Goal: Check status: Check status

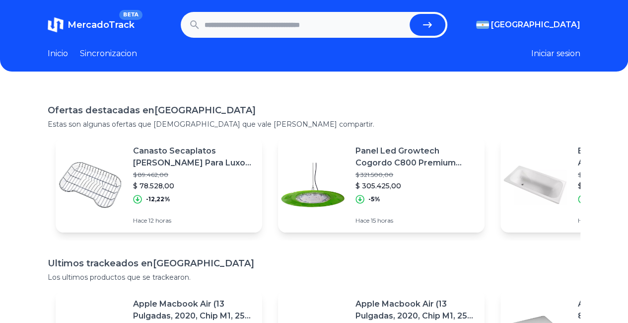
drag, startPoint x: 217, startPoint y: 31, endPoint x: 216, endPoint y: 26, distance: 5.0
click at [216, 28] on input "text" at bounding box center [304, 25] width 201 height 22
type input "******"
click at [409, 14] on button "submit" at bounding box center [427, 25] width 36 height 22
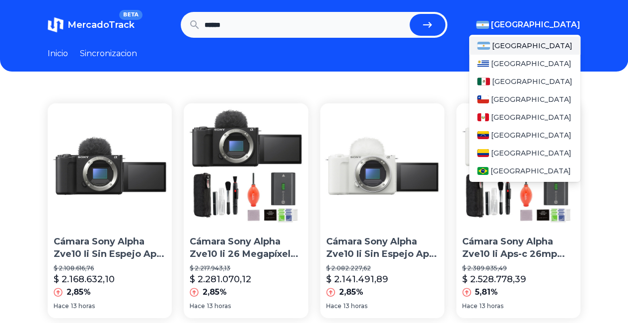
click at [575, 19] on span "[GEOGRAPHIC_DATA]" at bounding box center [535, 25] width 89 height 12
click at [522, 75] on div "[GEOGRAPHIC_DATA]" at bounding box center [524, 81] width 111 height 18
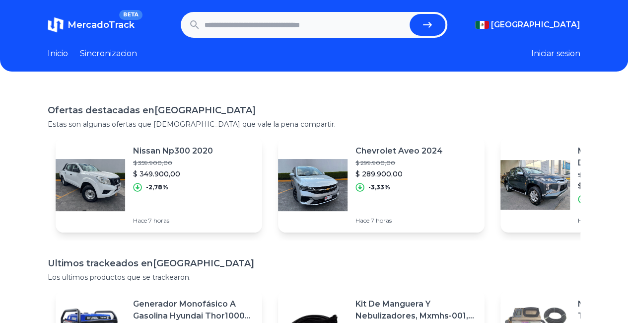
click at [273, 30] on input "text" at bounding box center [304, 25] width 201 height 22
type input "******"
click at [409, 14] on button "submit" at bounding box center [427, 25] width 36 height 22
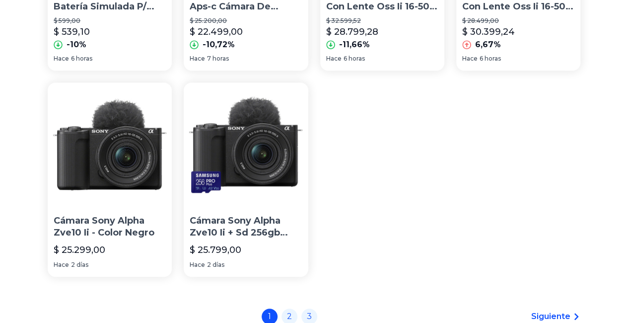
scroll to position [248, 0]
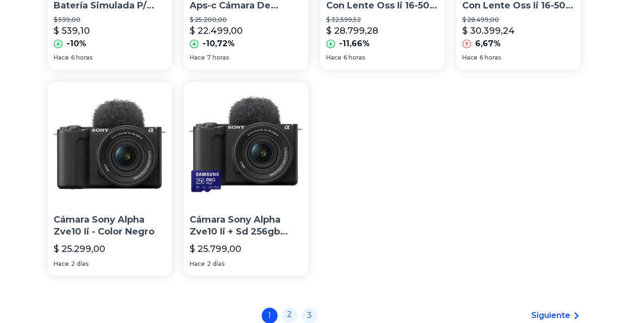
click at [295, 306] on link "2" at bounding box center [289, 314] width 16 height 16
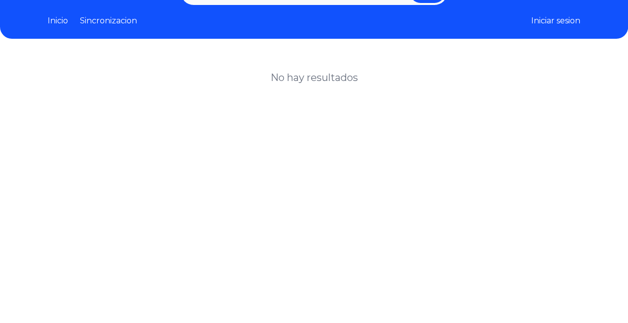
scroll to position [50, 0]
